Goal: Task Accomplishment & Management: Use online tool/utility

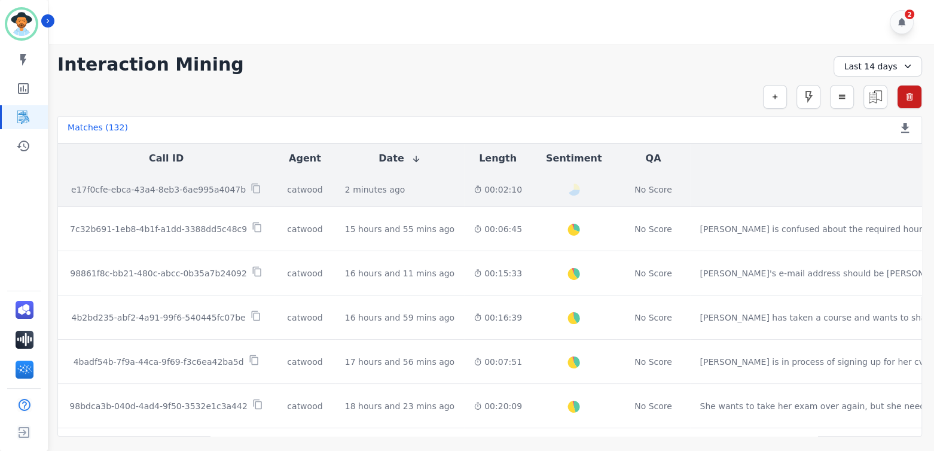
click at [146, 188] on p "e17f0cfe-ebca-43a4-8eb3-6ae995a4047b" at bounding box center [158, 190] width 175 height 12
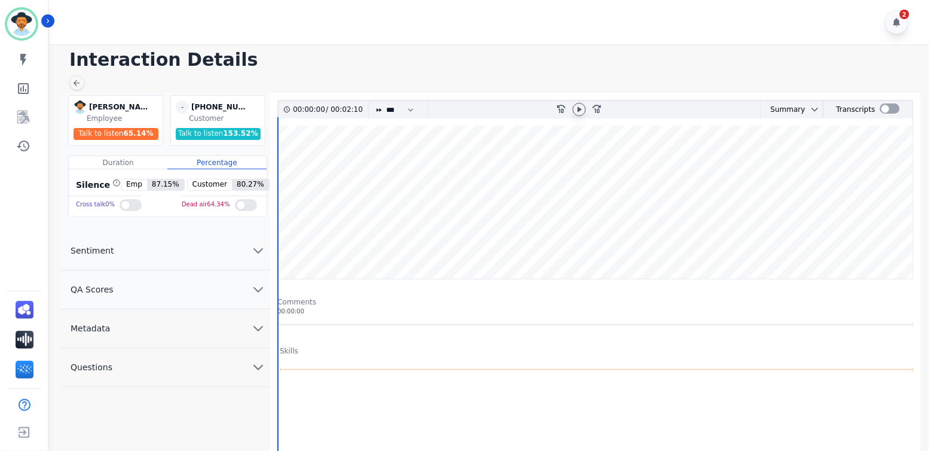
click at [582, 109] on icon at bounding box center [580, 108] width 4 height 5
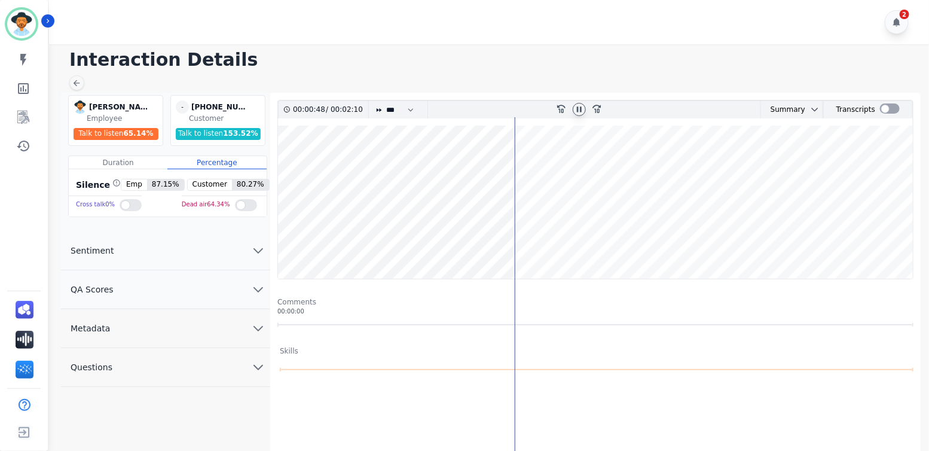
click at [576, 107] on icon at bounding box center [580, 110] width 10 height 10
click at [575, 109] on icon at bounding box center [580, 110] width 10 height 10
